Goal: Information Seeking & Learning: Learn about a topic

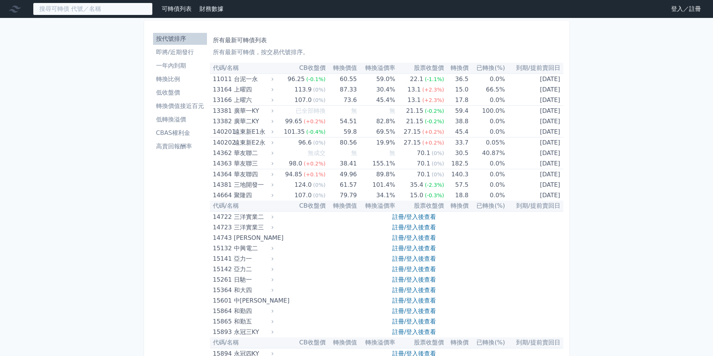
click at [121, 9] on input at bounding box center [93, 9] width 120 height 13
paste input "醣聯"
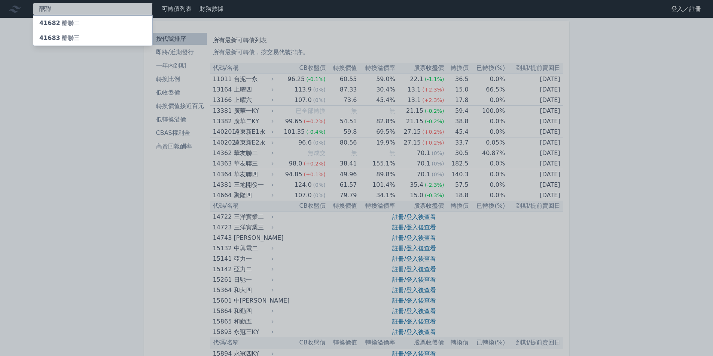
type input "醣聯"
click at [104, 34] on div "41683 醣聯三" at bounding box center [92, 38] width 119 height 15
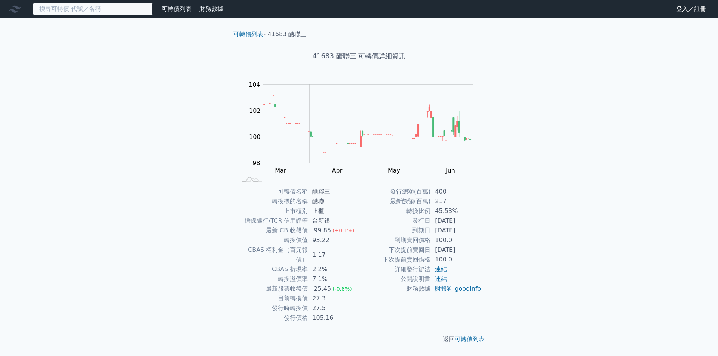
click at [88, 10] on input at bounding box center [93, 9] width 120 height 13
paste input "醣聯"
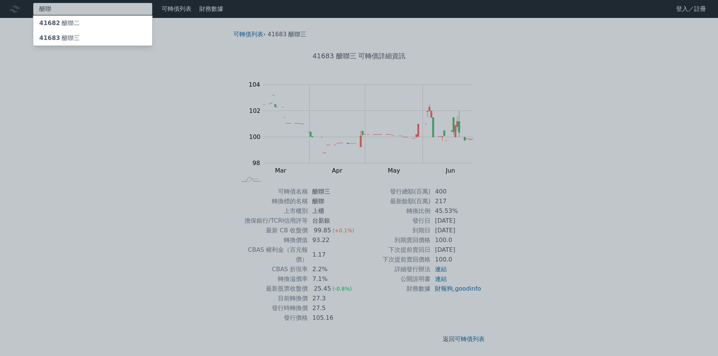
type input "醣聯"
click at [82, 22] on div "41682 醣聯二" at bounding box center [92, 23] width 119 height 15
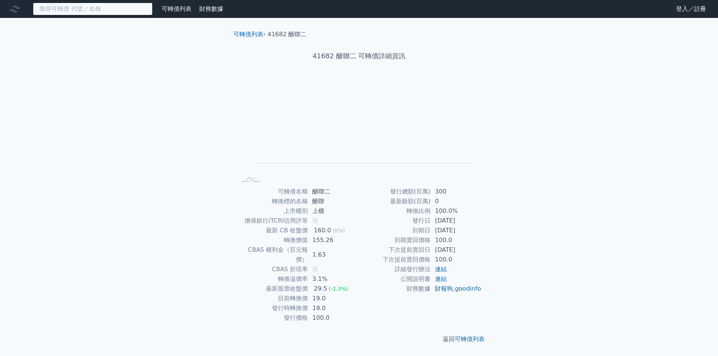
click at [82, 12] on input at bounding box center [93, 9] width 120 height 13
paste input "醣聯"
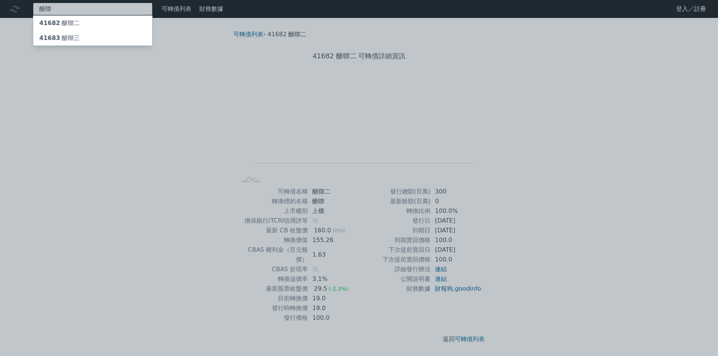
type input "醣聯"
click at [84, 36] on div "41683 醣聯三" at bounding box center [92, 38] width 119 height 15
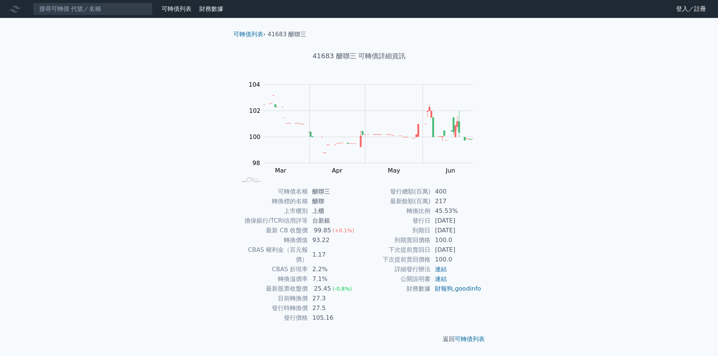
drag, startPoint x: 325, startPoint y: 101, endPoint x: 517, endPoint y: 120, distance: 192.1
click at [517, 120] on div "可轉債列表 財務數據 可轉債列表 財務數據 登入／註冊 登入／註冊 可轉債列表 › 41683 醣聯三 41683 醣聯三 可轉債詳細資訊 Zoom Out …" at bounding box center [359, 178] width 718 height 356
